Goal: Find specific page/section: Find specific page/section

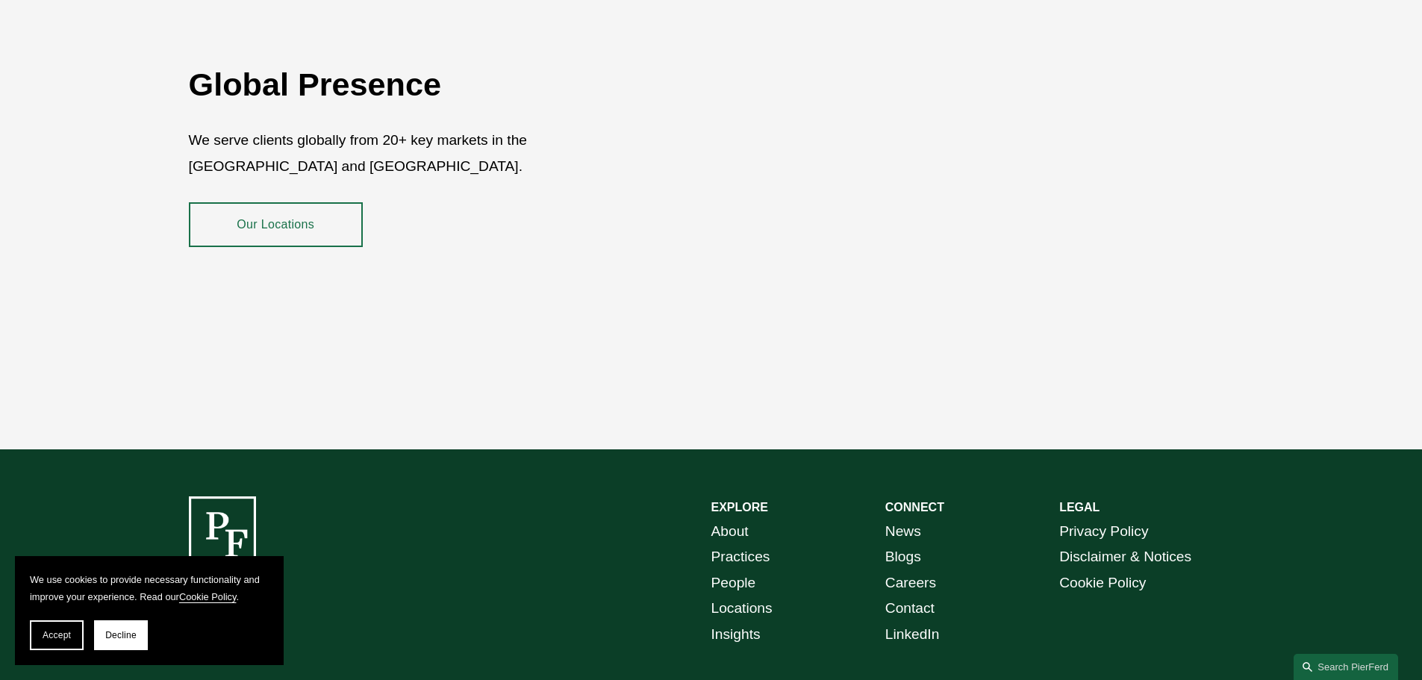
scroll to position [2732, 0]
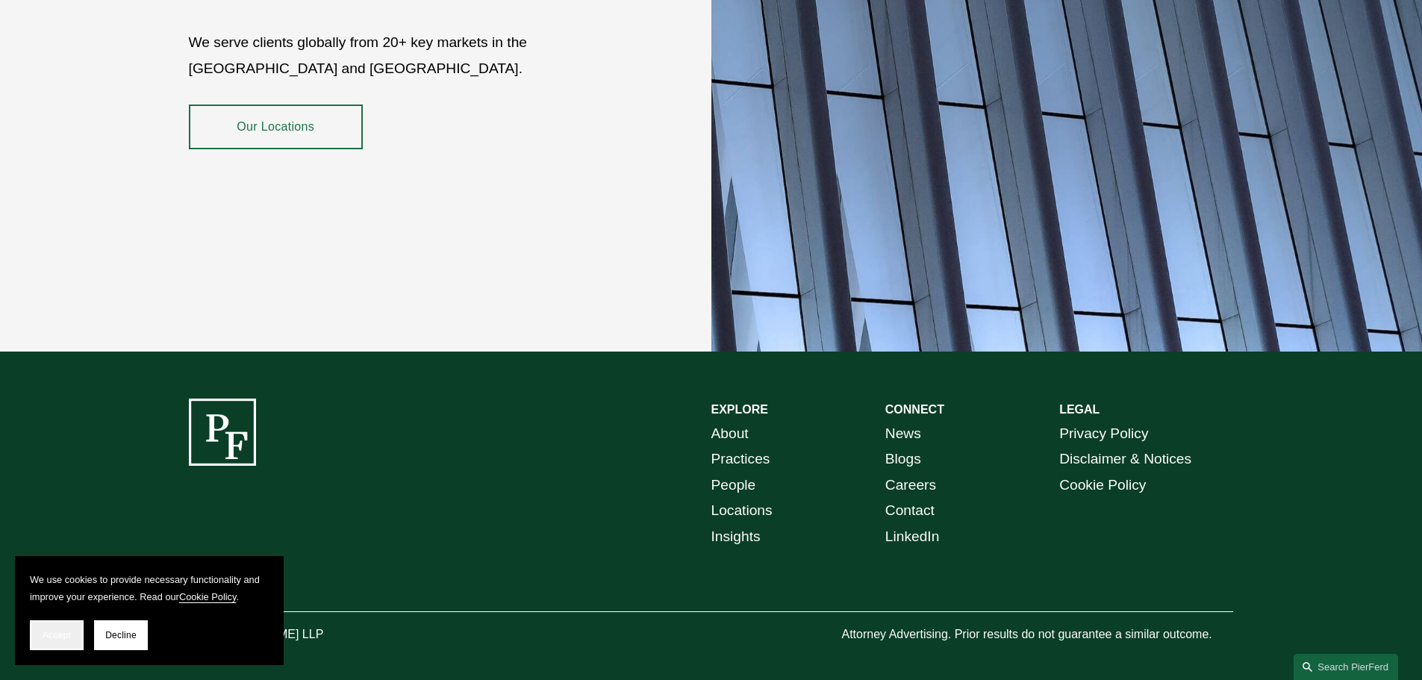
click at [60, 633] on span "Accept" at bounding box center [57, 635] width 28 height 10
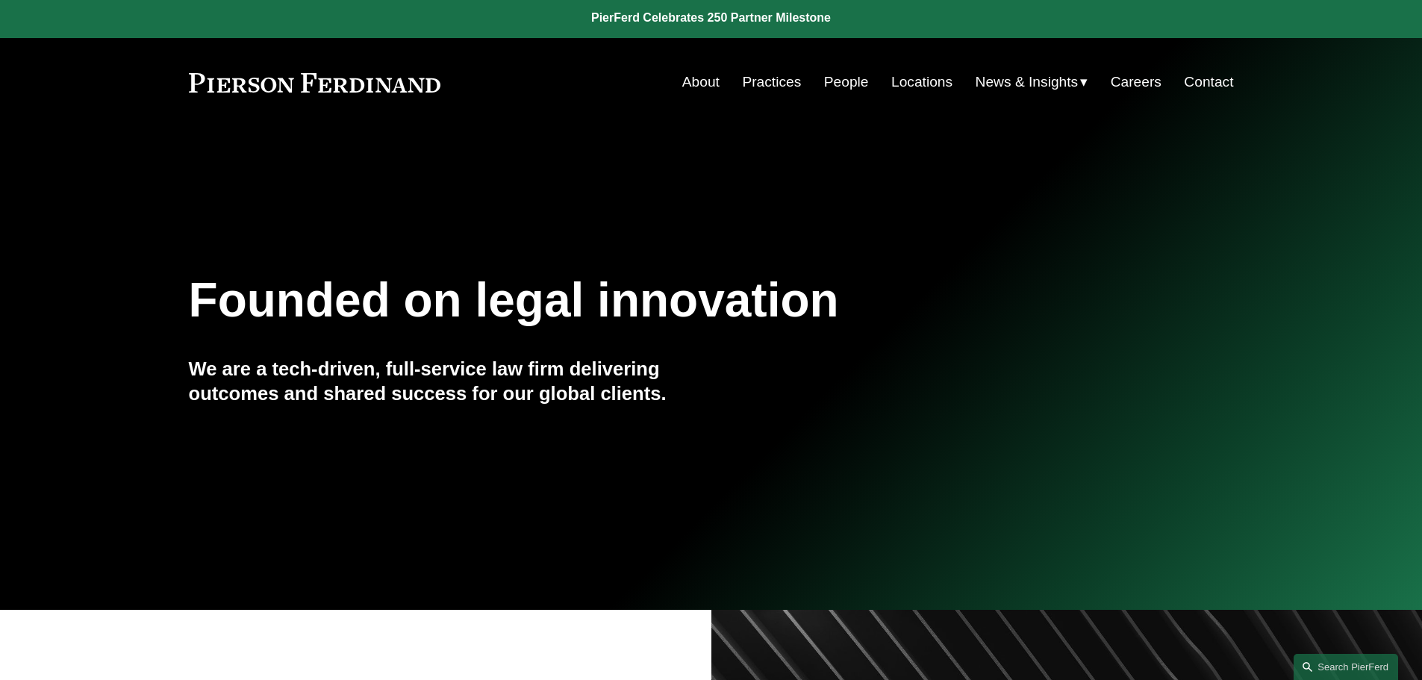
scroll to position [0, 0]
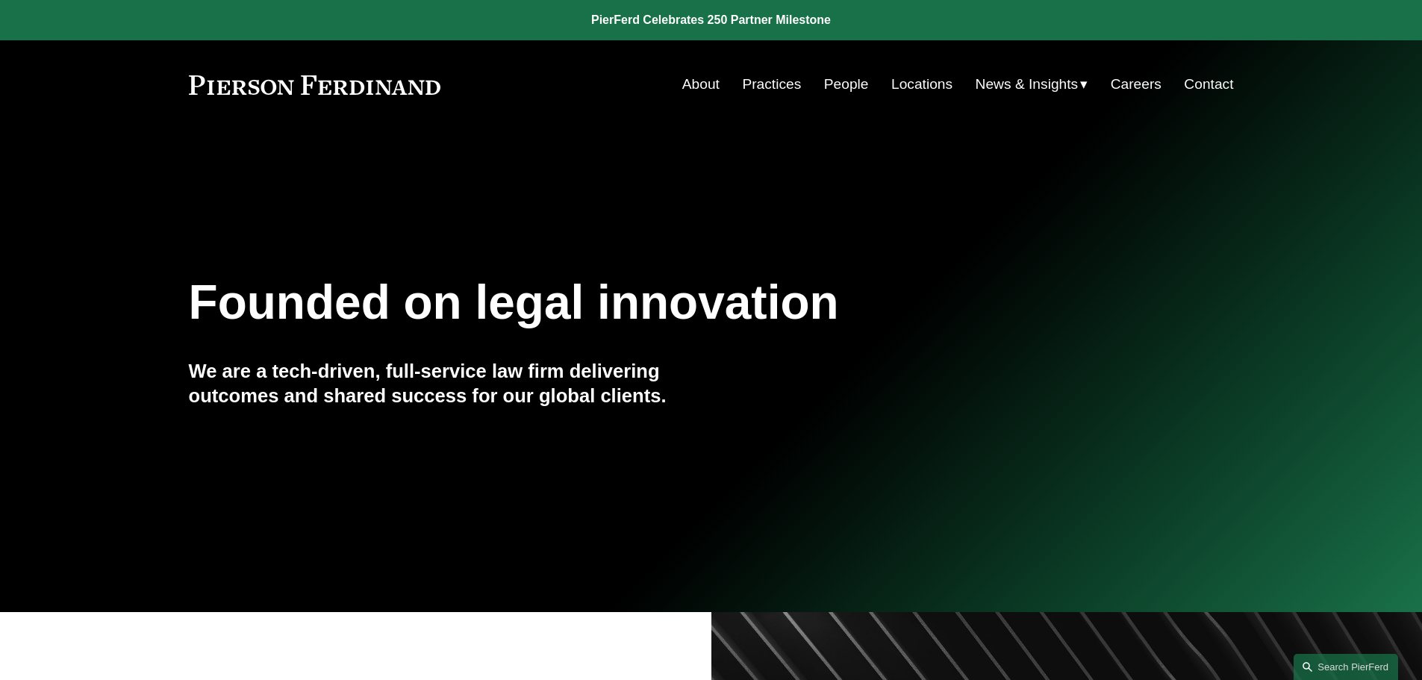
click at [842, 81] on link "People" at bounding box center [846, 84] width 45 height 28
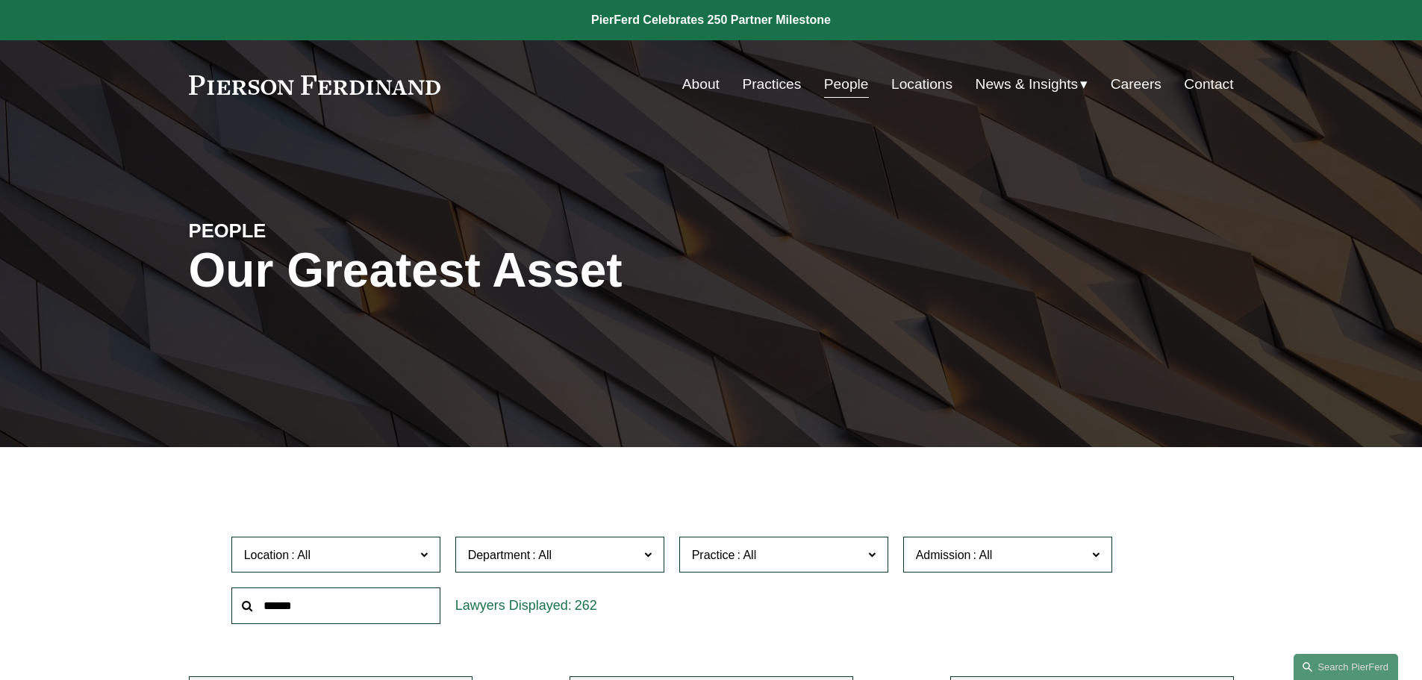
click at [697, 84] on link "About" at bounding box center [700, 84] width 37 height 28
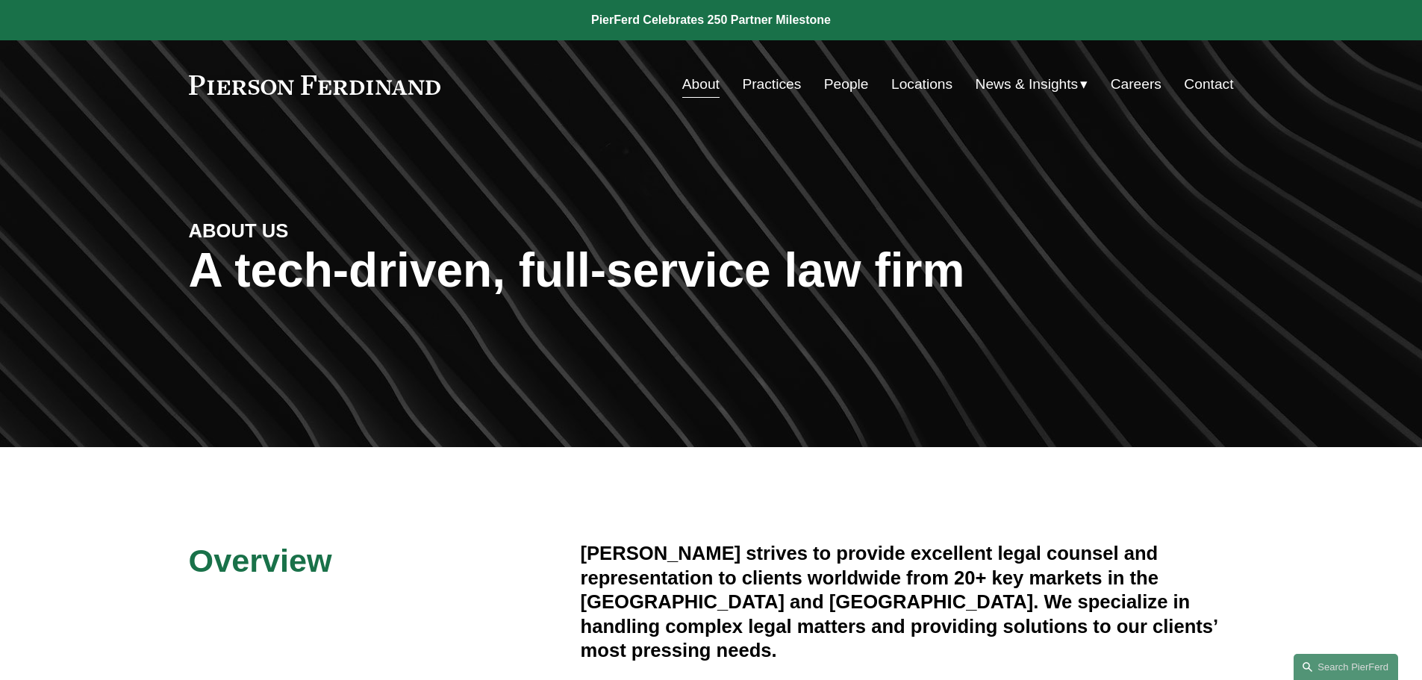
click at [1217, 83] on link "Contact" at bounding box center [1208, 84] width 49 height 28
